Goal: Information Seeking & Learning: Learn about a topic

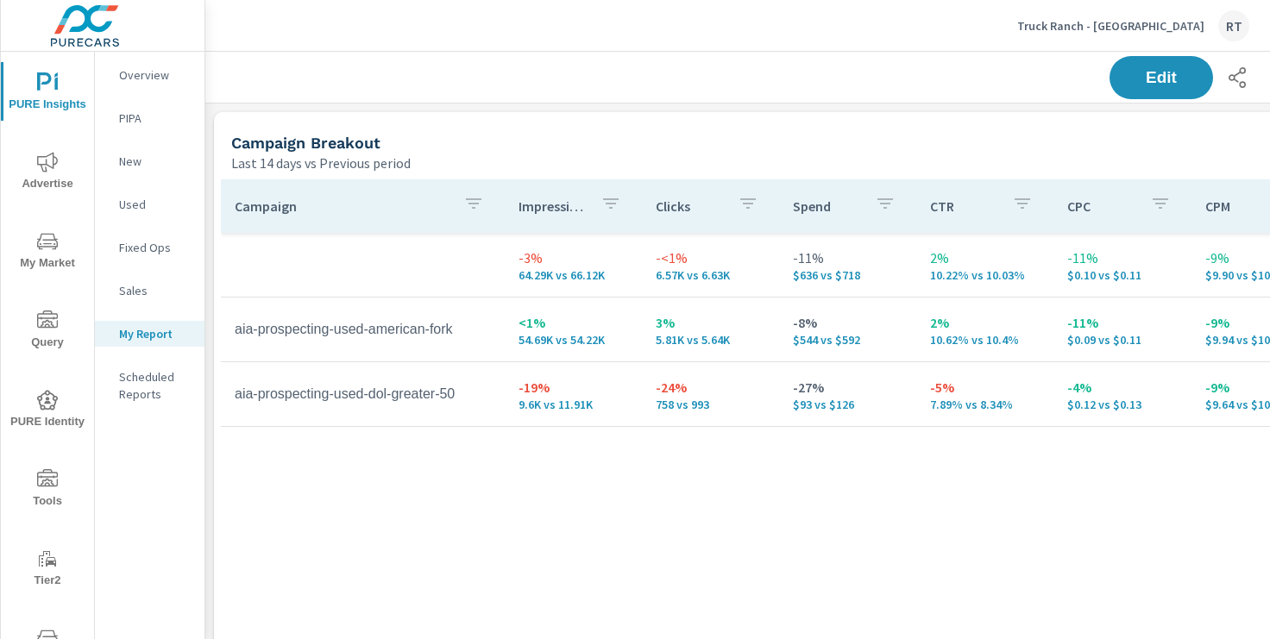
scroll to position [803, 1278]
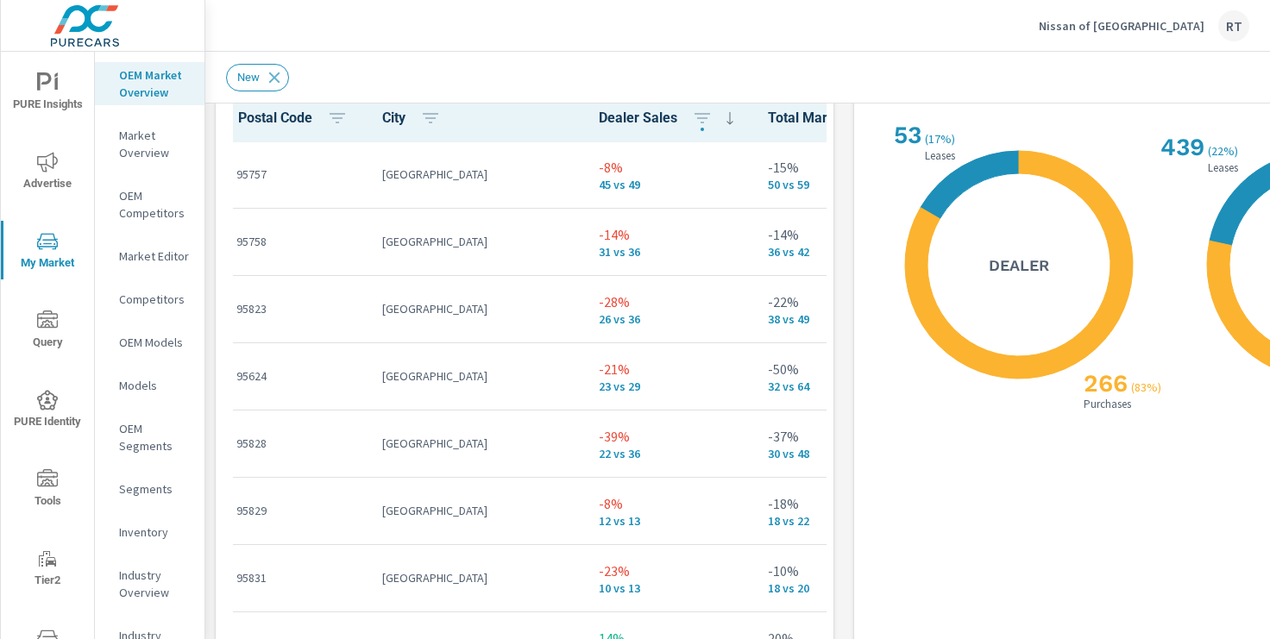
scroll to position [2115, 0]
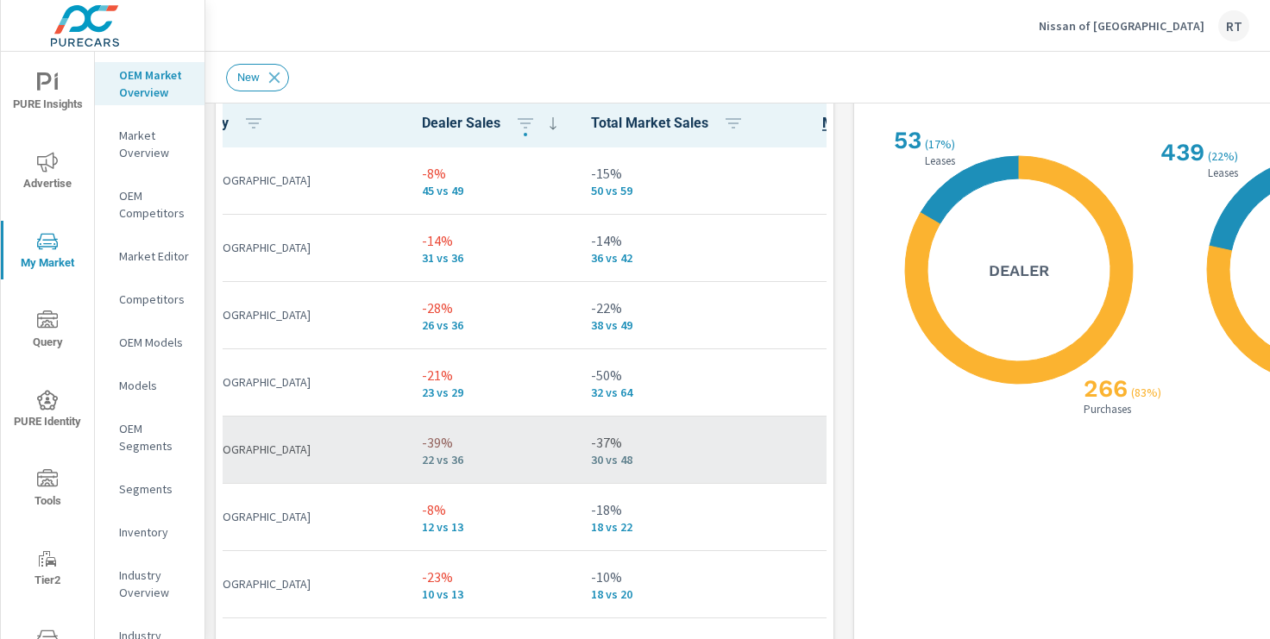
scroll to position [0, 419]
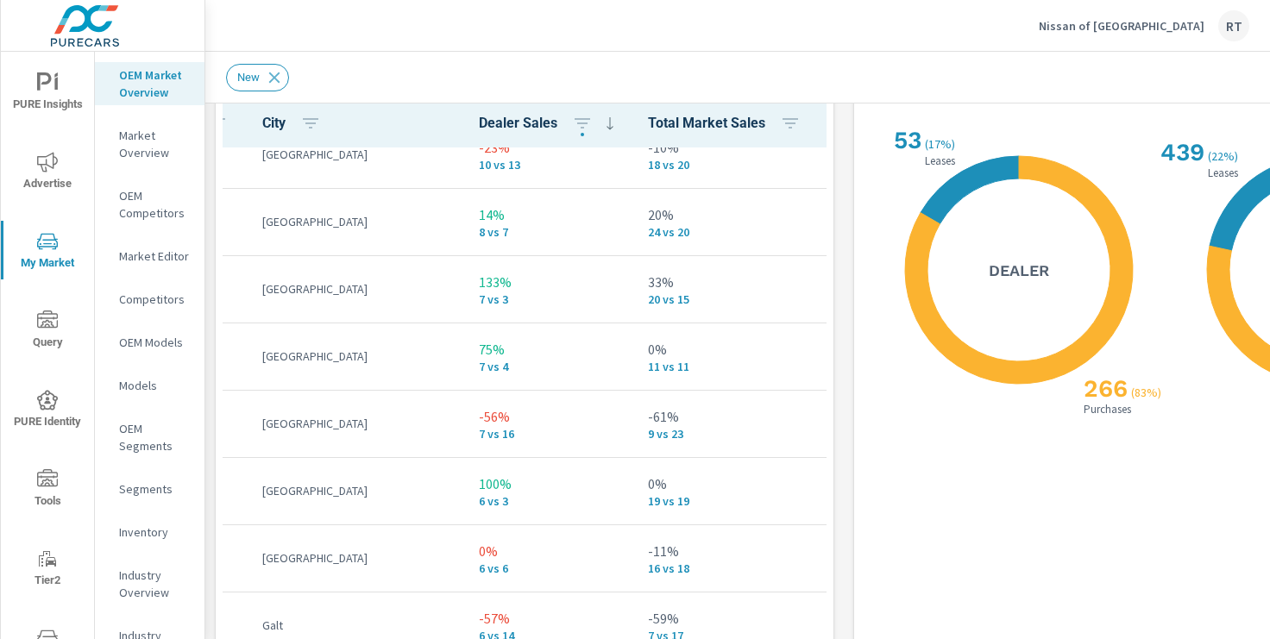
scroll to position [430, 0]
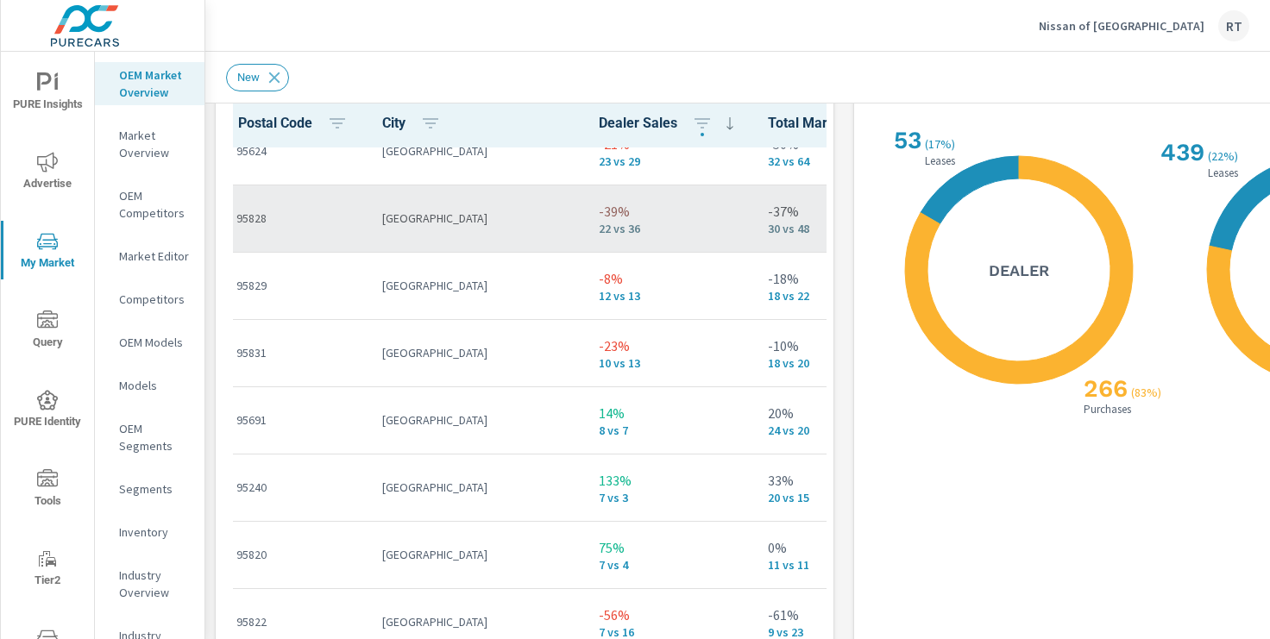
scroll to position [171, 0]
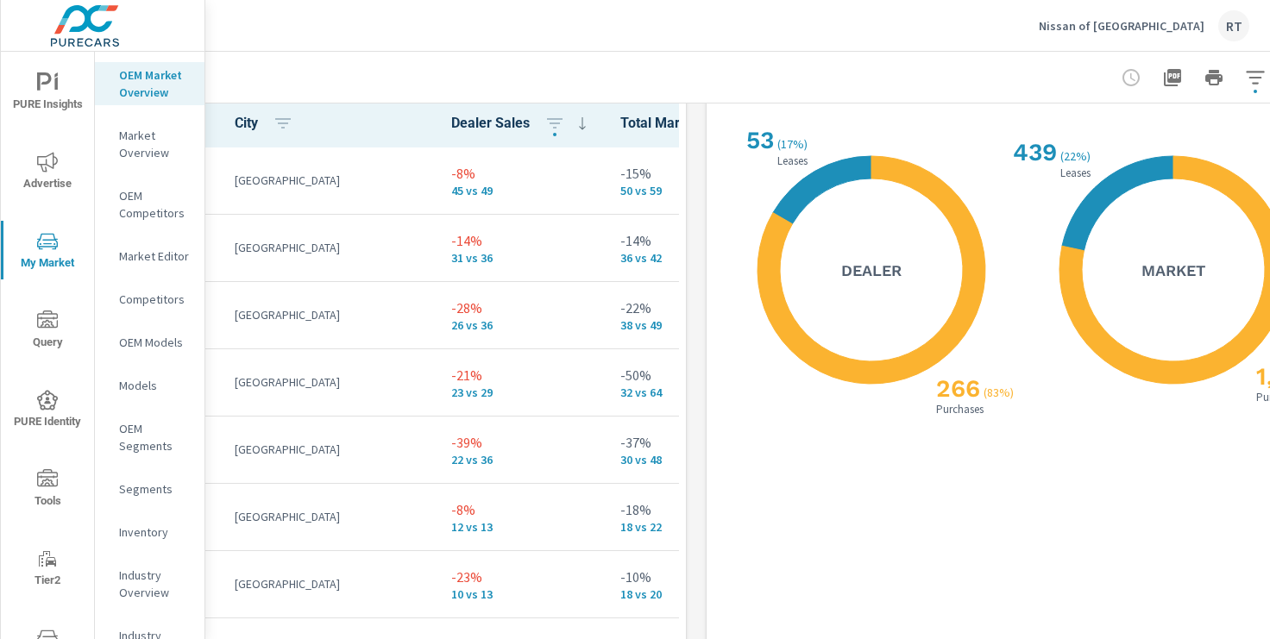
scroll to position [2115, 212]
